Goal: Task Accomplishment & Management: Manage account settings

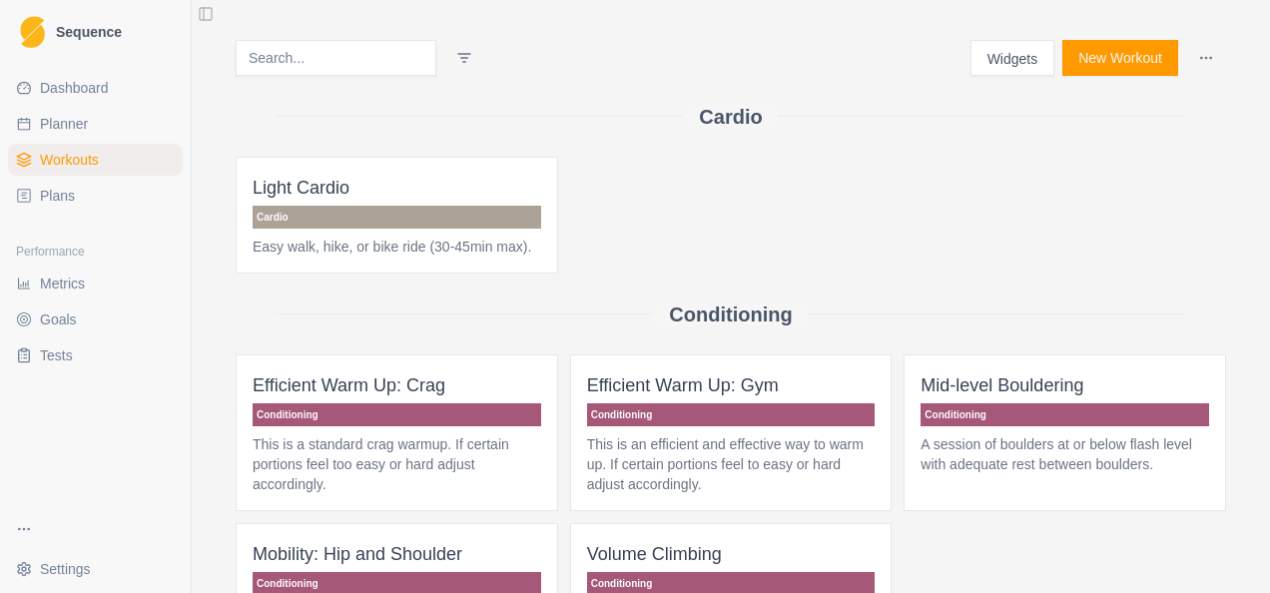
click at [65, 191] on span "Plans" at bounding box center [57, 196] width 35 height 20
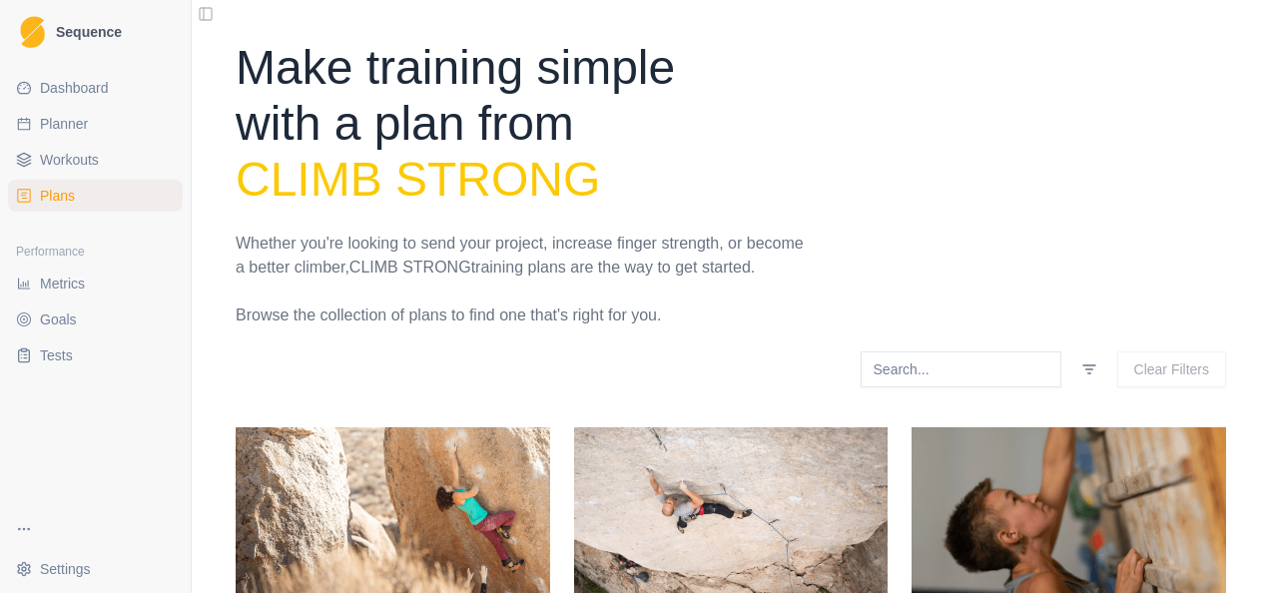
click at [76, 131] on span "Planner" at bounding box center [64, 124] width 48 height 20
select select "month"
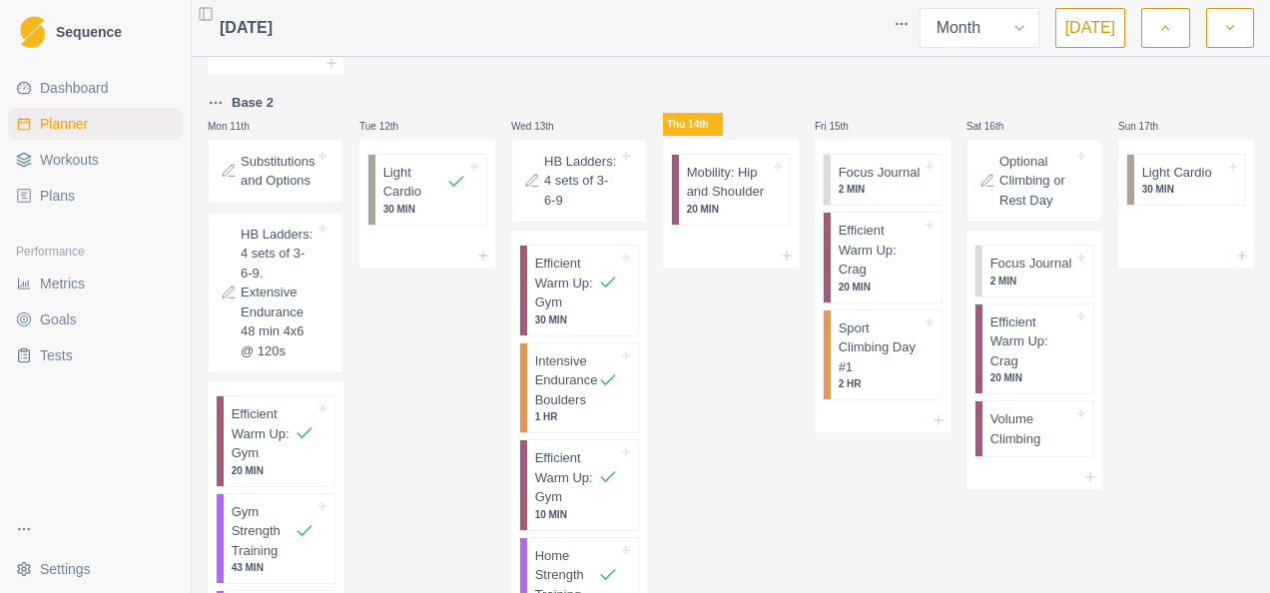
scroll to position [1199, 0]
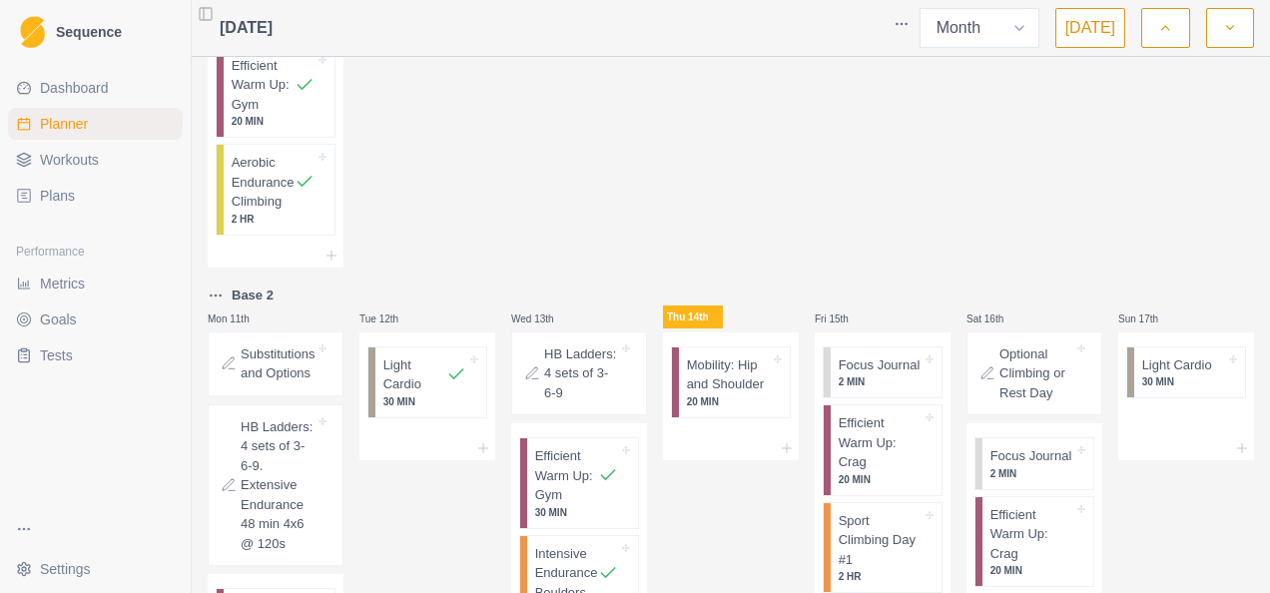
click at [216, 305] on html "Sequence Dashboard Planner Workouts Plans Performance Metrics Goals Tests Setti…" at bounding box center [635, 296] width 1270 height 593
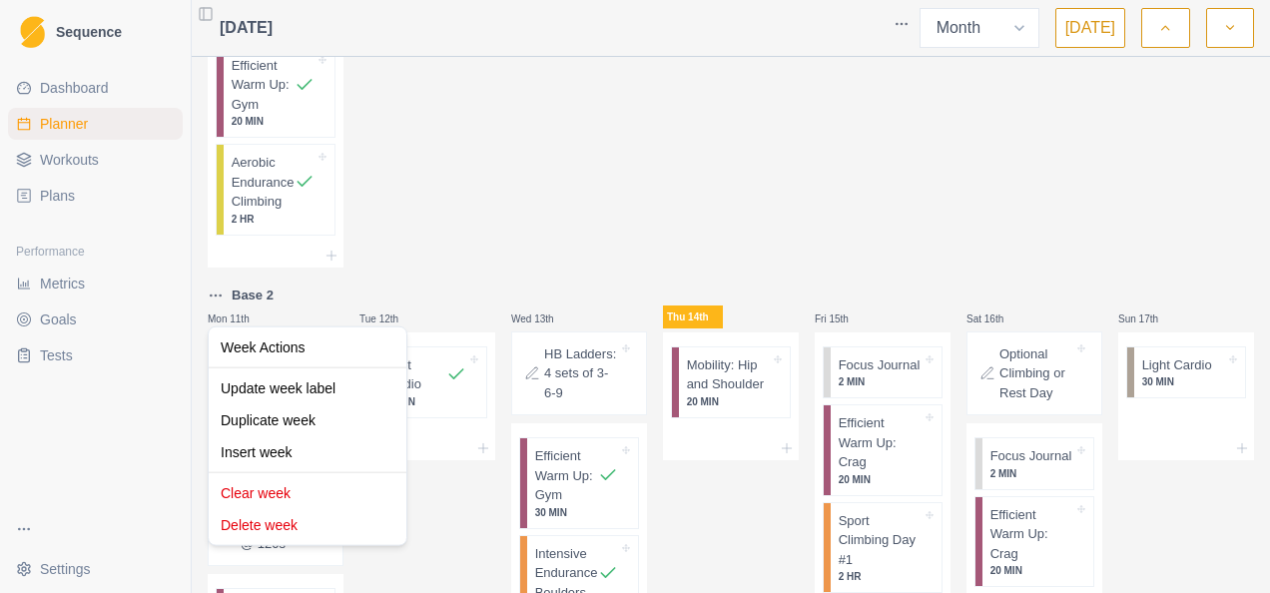
click at [746, 177] on html "Sequence Dashboard Planner Workouts Plans Performance Metrics Goals Tests Setti…" at bounding box center [635, 296] width 1270 height 593
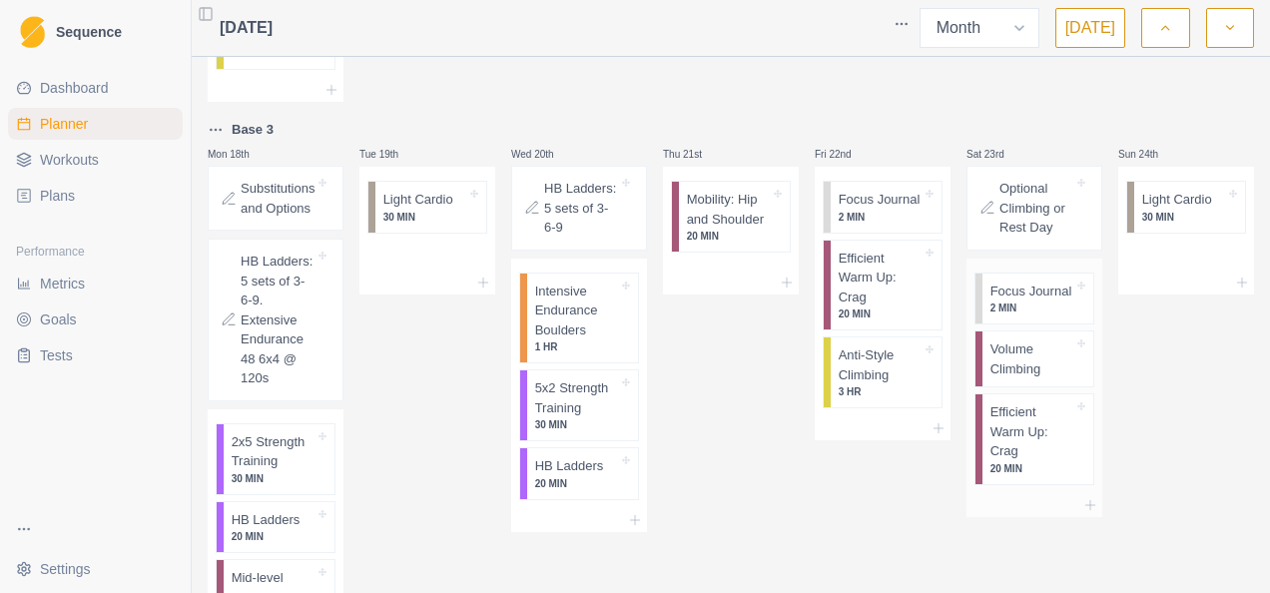
scroll to position [2256, 0]
